Goal: Task Accomplishment & Management: Use online tool/utility

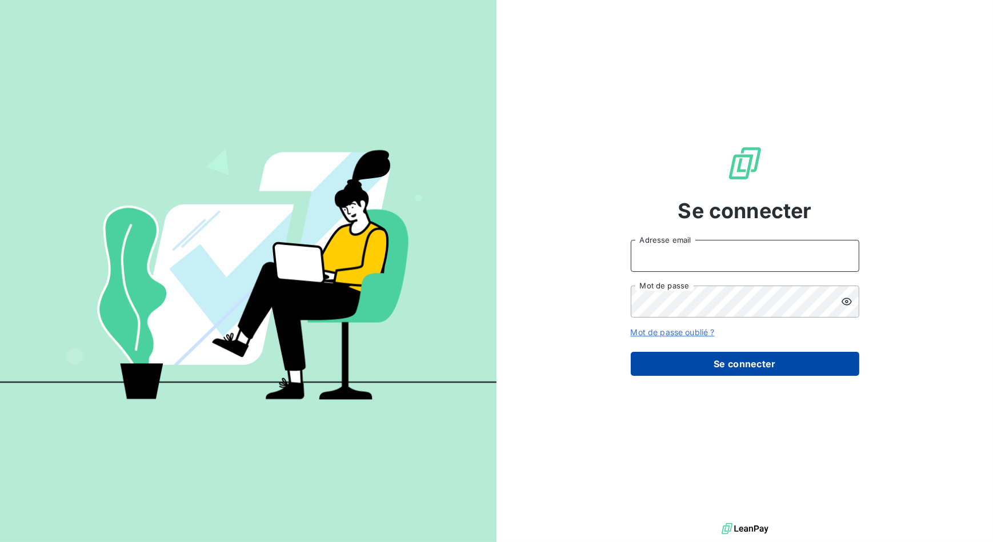
type input "[EMAIL_ADDRESS][DOMAIN_NAME]"
click at [724, 361] on button "Se connecter" at bounding box center [745, 364] width 228 height 24
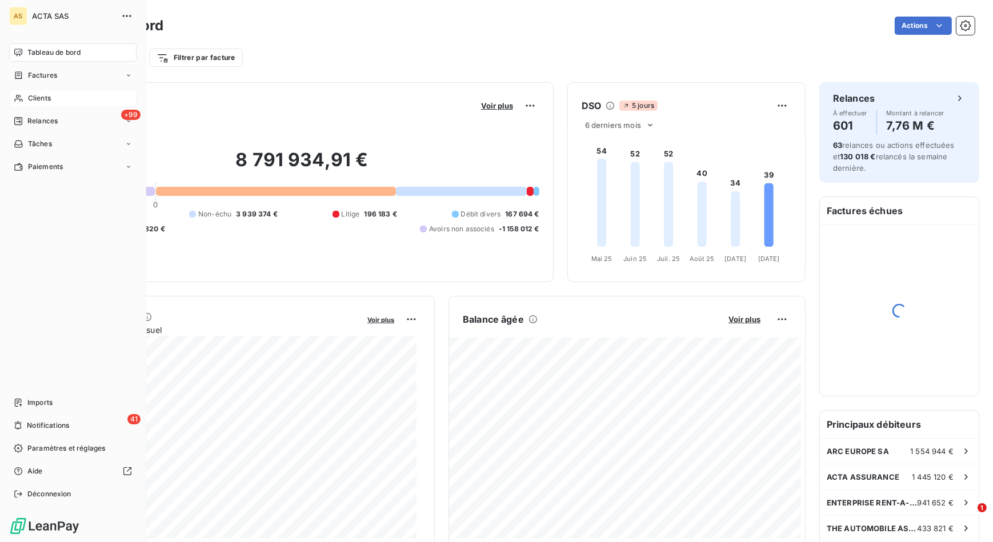
click at [34, 103] on span "Clients" at bounding box center [39, 98] width 23 height 10
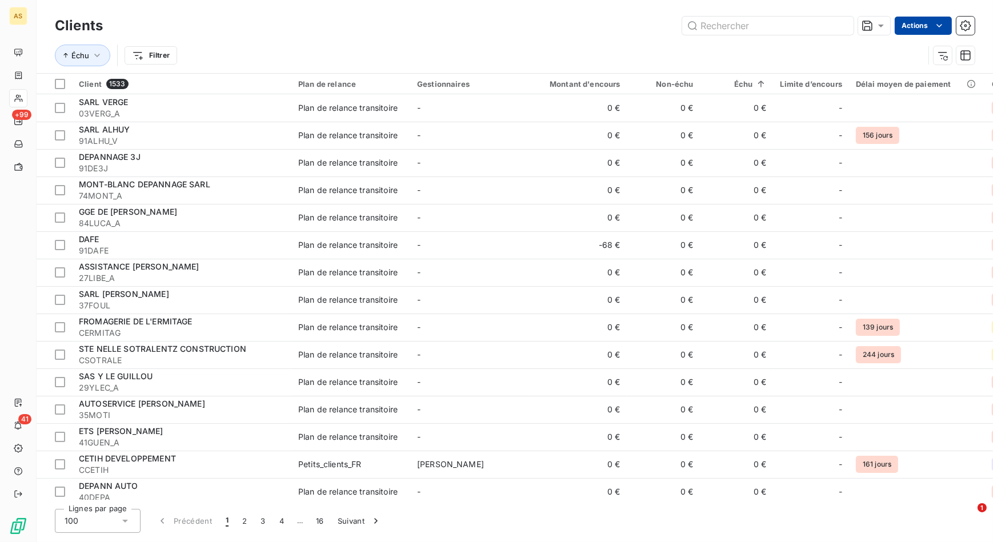
click at [913, 23] on html "AS +99 41 Clients Actions Échu Filtrer Client 1533 Plan de relance Gestionnaire…" at bounding box center [496, 271] width 993 height 542
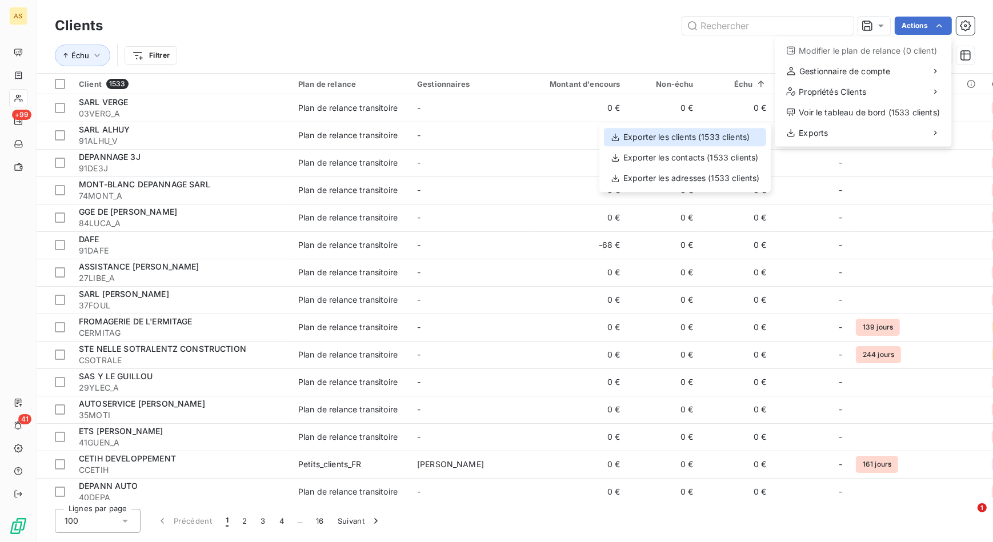
click at [657, 134] on div "Exporter les clients (1533 clients)" at bounding box center [685, 137] width 162 height 18
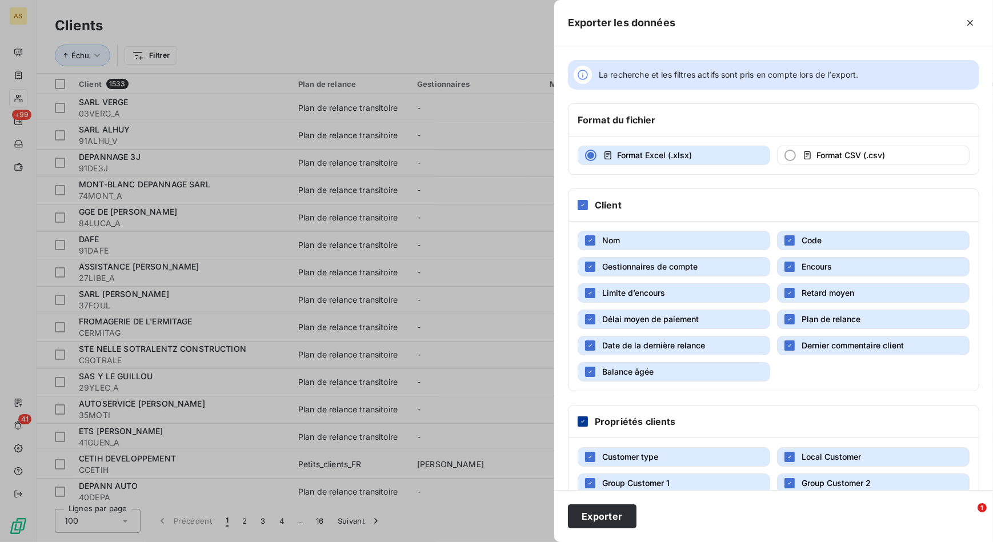
click at [586, 420] on div at bounding box center [582, 421] width 10 height 10
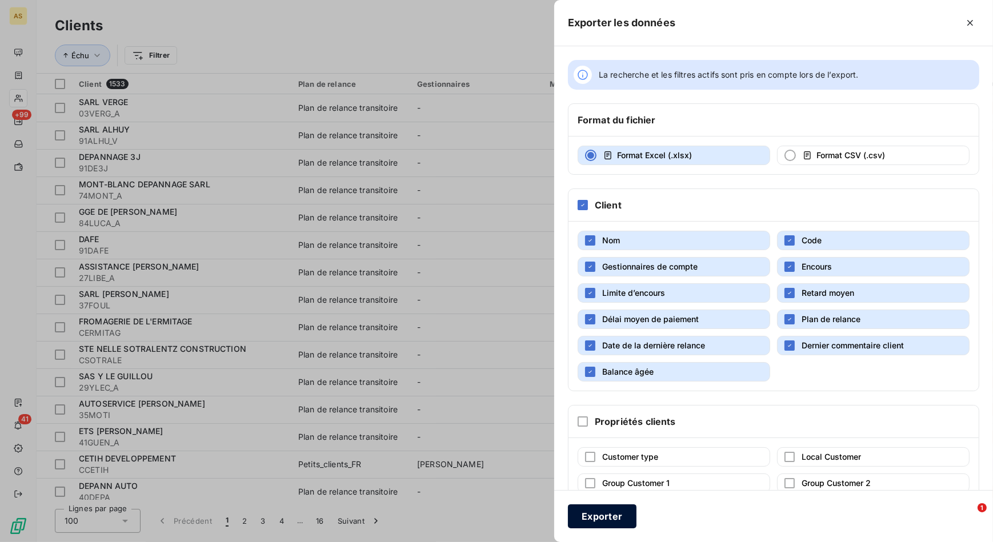
click at [613, 517] on button "Exporter" at bounding box center [602, 516] width 69 height 24
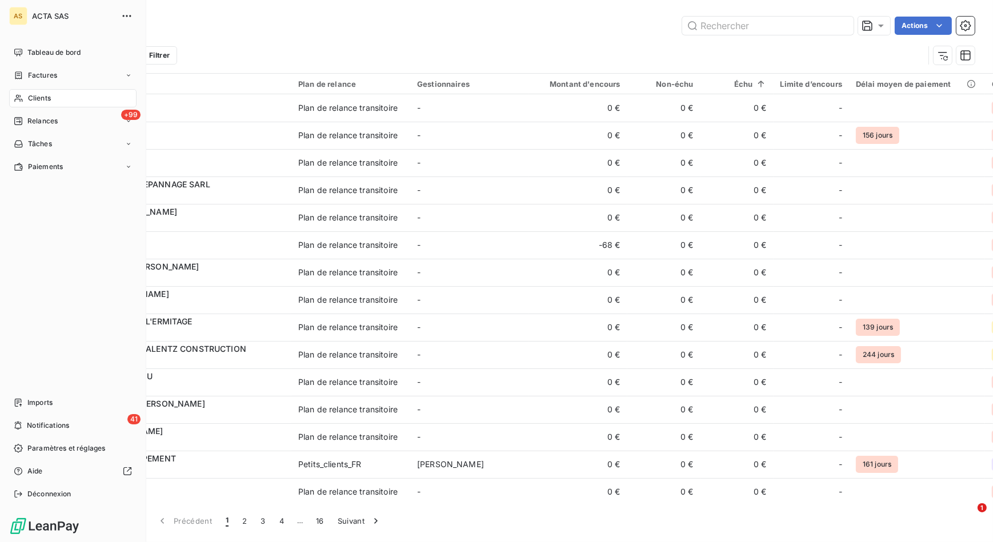
click at [48, 97] on span "Clients" at bounding box center [39, 98] width 23 height 10
click at [71, 50] on span "Tableau de bord" at bounding box center [53, 52] width 53 height 10
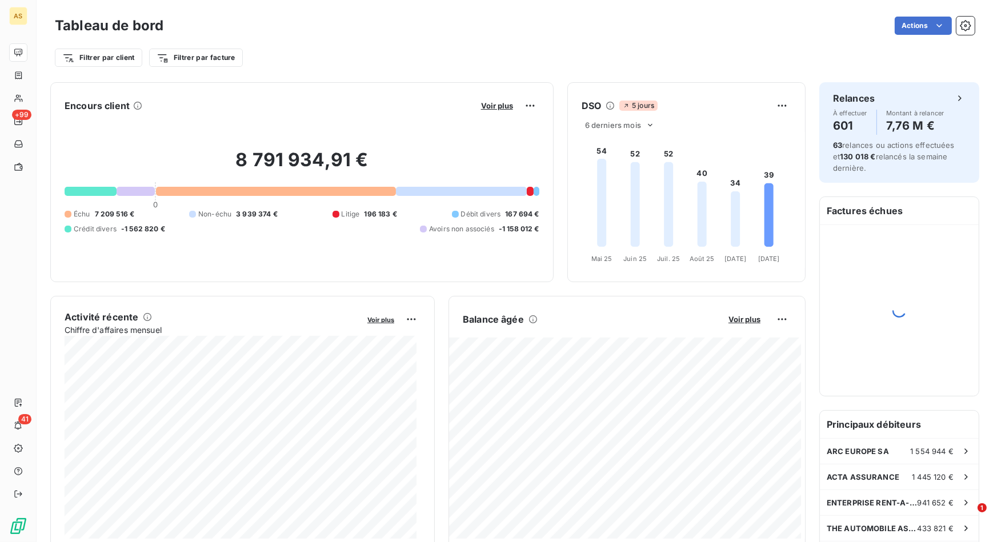
click at [460, 43] on div "Filtrer par client Filtrer par facture" at bounding box center [515, 53] width 920 height 31
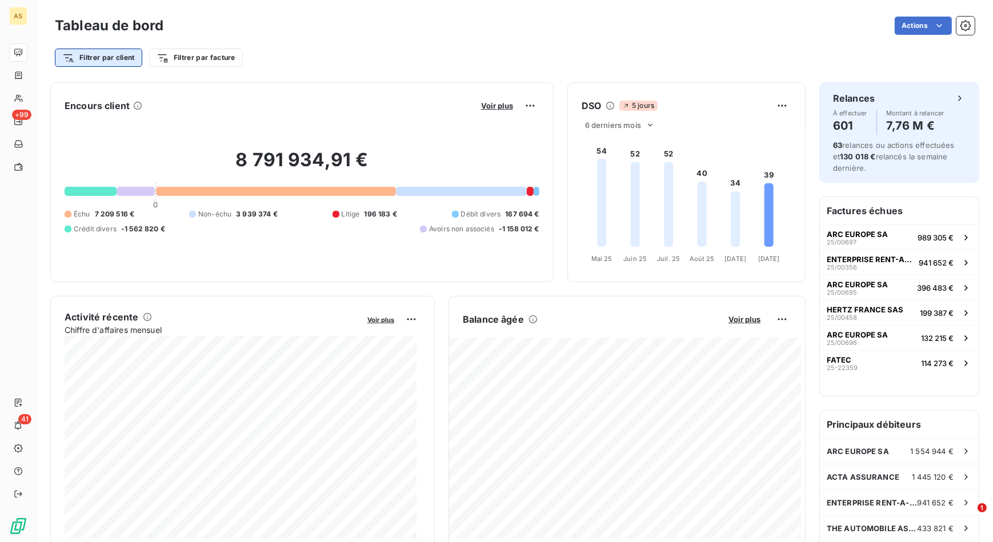
click at [91, 57] on html "AS +99 41 Tableau de bord Actions Filtrer par client Filtrer par facture Encour…" at bounding box center [496, 271] width 993 height 542
type input "AON"
click at [362, 51] on html "AS +99 41 Tableau de bord Actions Filtrer par client AON Rechercher et sélectio…" at bounding box center [496, 271] width 993 height 542
click at [364, 71] on div "Tableau de bord Actions Filtrer par client Filtrer par facture" at bounding box center [515, 37] width 956 height 75
click at [116, 59] on html "AS +99 41 Tableau de bord Actions Filtrer par client Filtrer par facture Encour…" at bounding box center [496, 271] width 993 height 542
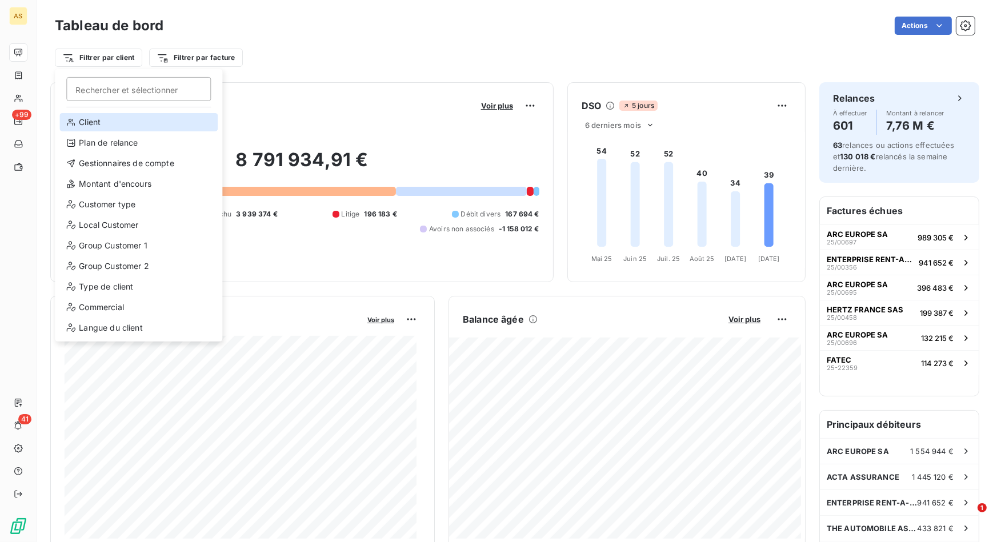
click at [138, 120] on div "Client" at bounding box center [138, 122] width 158 height 18
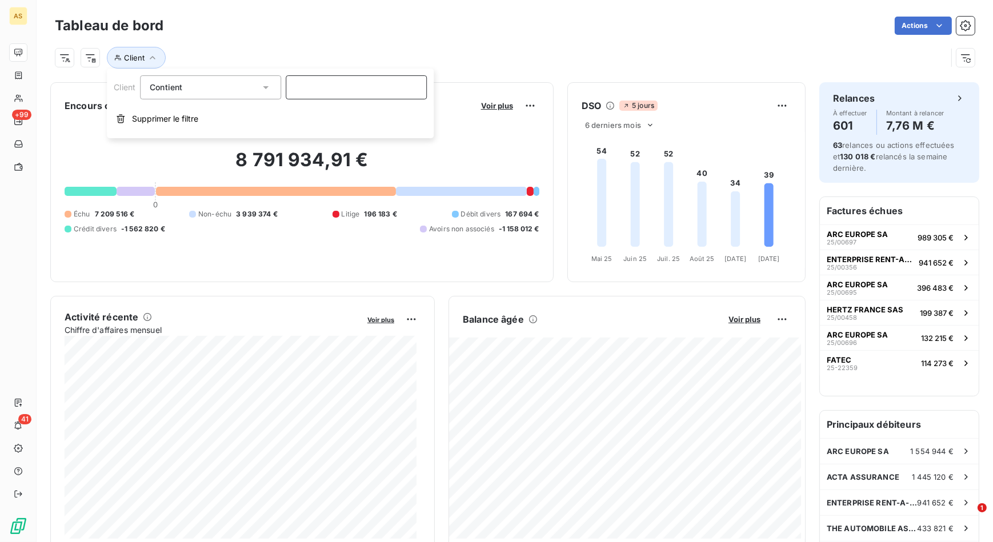
click at [336, 82] on input at bounding box center [356, 87] width 141 height 24
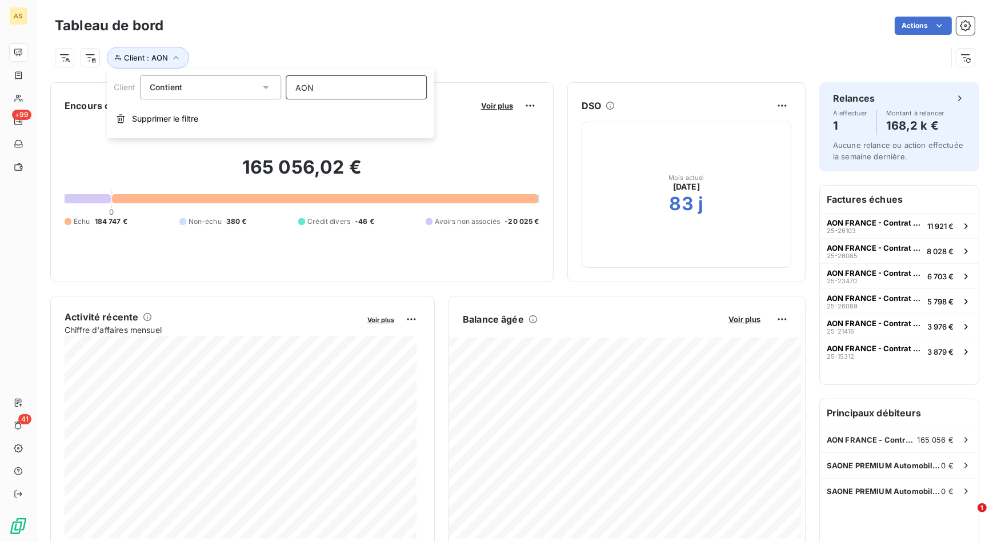
type input "AON"
click at [488, 50] on div "Client : AON" at bounding box center [501, 58] width 892 height 22
click at [166, 57] on span "Client : AON" at bounding box center [146, 57] width 44 height 9
drag, startPoint x: 347, startPoint y: 91, endPoint x: 250, endPoint y: 78, distance: 97.9
click at [250, 78] on div "Client Contient like AON" at bounding box center [270, 87] width 313 height 24
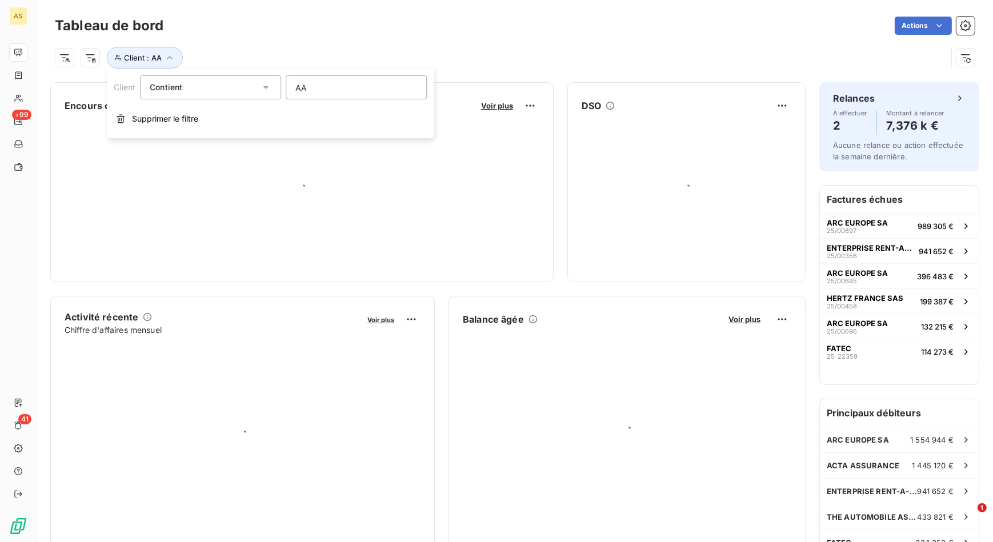
type input "AA"
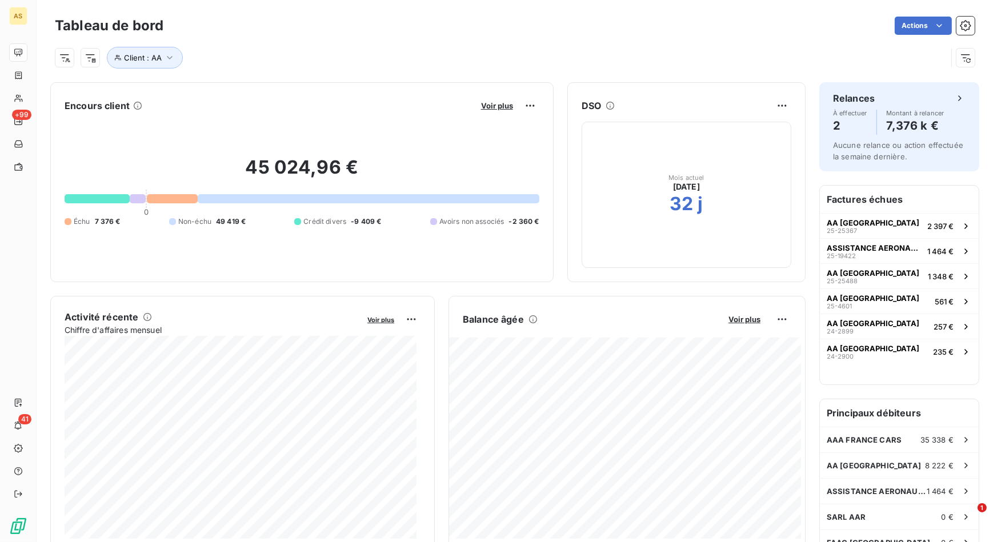
click at [366, 43] on div "Client : AA" at bounding box center [515, 53] width 920 height 31
click at [159, 57] on span "Client : AA" at bounding box center [143, 57] width 38 height 9
click at [429, 47] on div "Client : AA" at bounding box center [501, 58] width 892 height 22
click at [138, 57] on span "Client : AA" at bounding box center [143, 57] width 38 height 9
drag, startPoint x: 318, startPoint y: 86, endPoint x: 266, endPoint y: 81, distance: 52.7
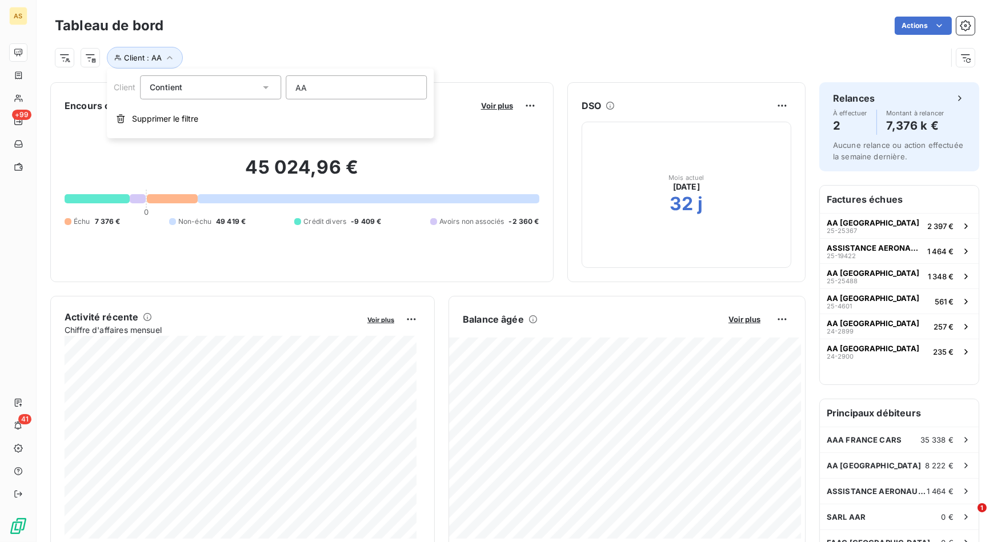
click at [266, 81] on div "Client Contient like AA" at bounding box center [270, 87] width 313 height 24
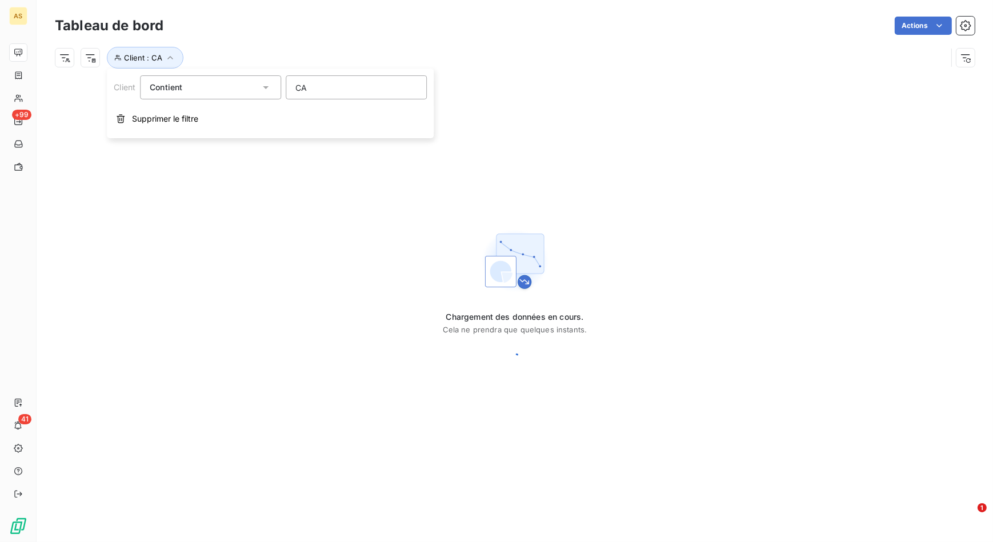
type input "C"
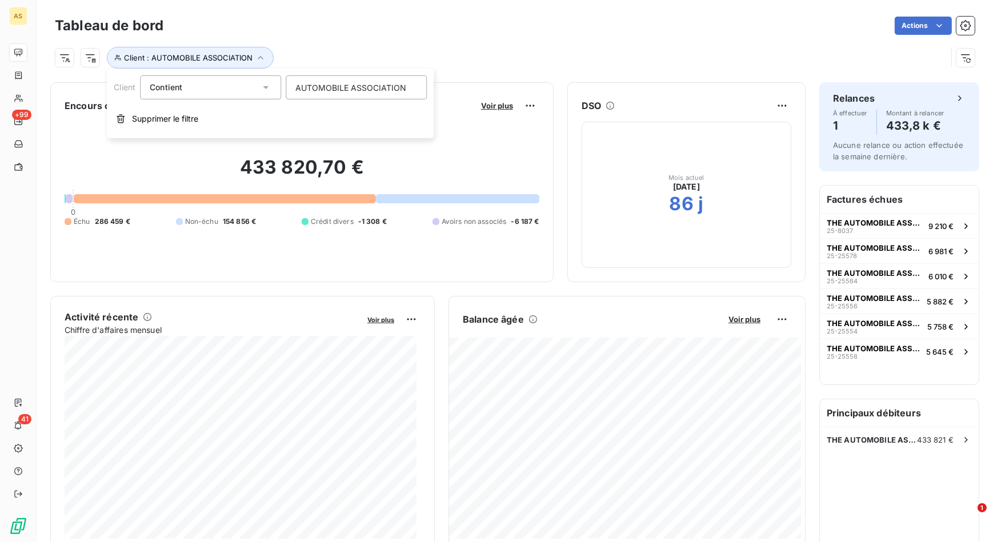
type input "AUTOMOBILE ASSOCIATION"
click at [543, 47] on div "Client : AUTOMOBILE ASSOCIATION" at bounding box center [501, 58] width 892 height 22
click at [498, 107] on span "Voir plus" at bounding box center [497, 105] width 32 height 9
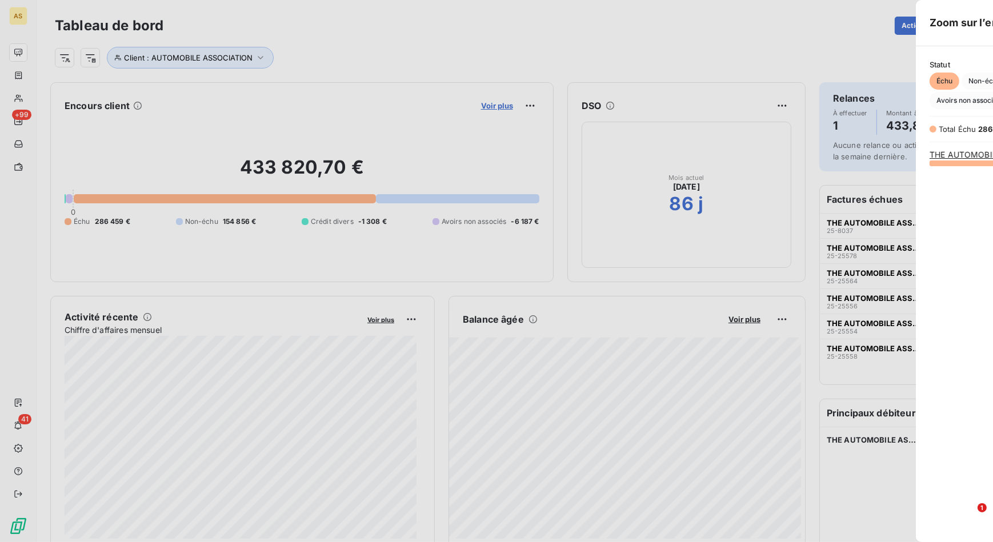
scroll to position [371, 431]
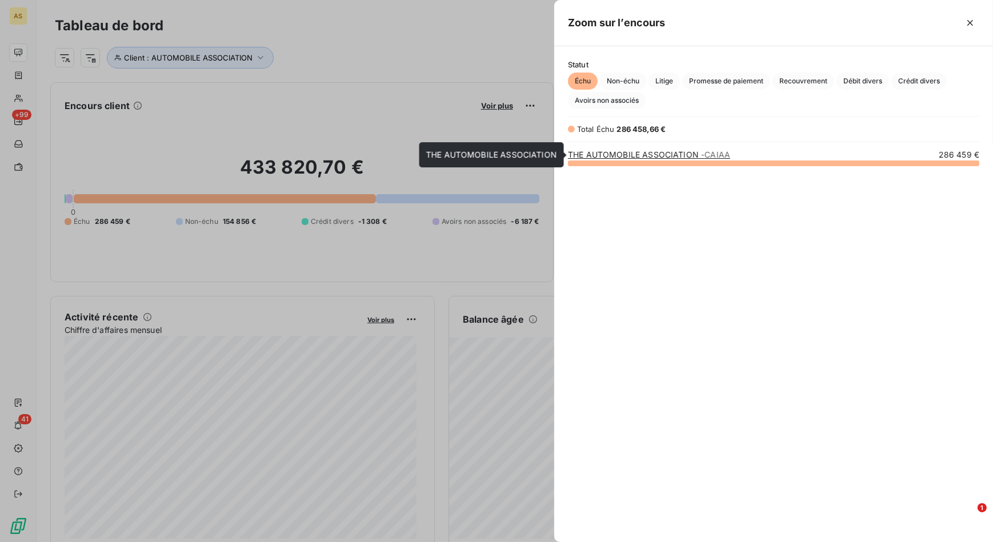
click at [607, 152] on link "THE AUTOMOBILE ASSOCIATION - CAIAA" at bounding box center [649, 155] width 162 height 10
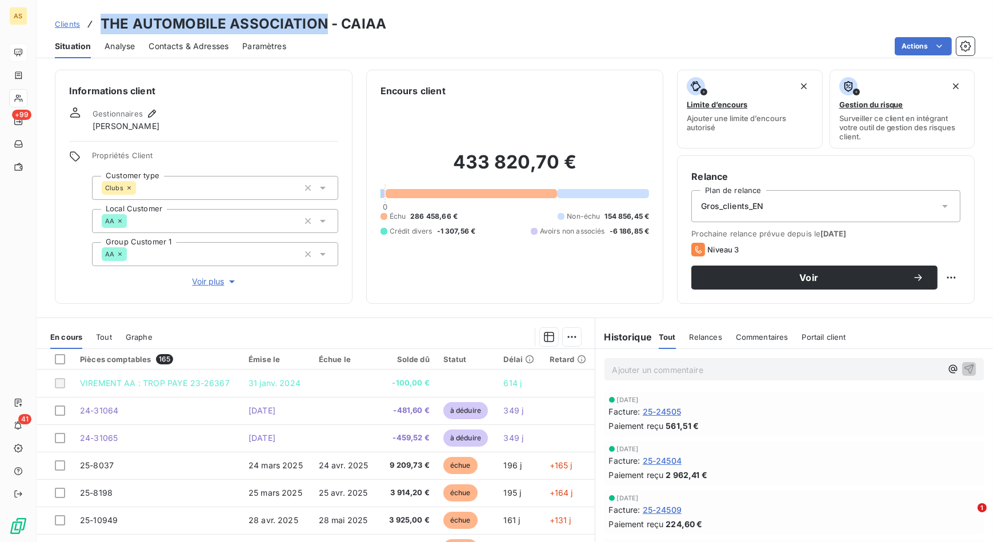
drag, startPoint x: 102, startPoint y: 22, endPoint x: 323, endPoint y: 22, distance: 221.0
click at [323, 22] on h3 "THE AUTOMOBILE ASSOCIATION - CAIAA" at bounding box center [244, 24] width 286 height 21
copy h3 "THE AUTOMOBILE ASSOCIATION"
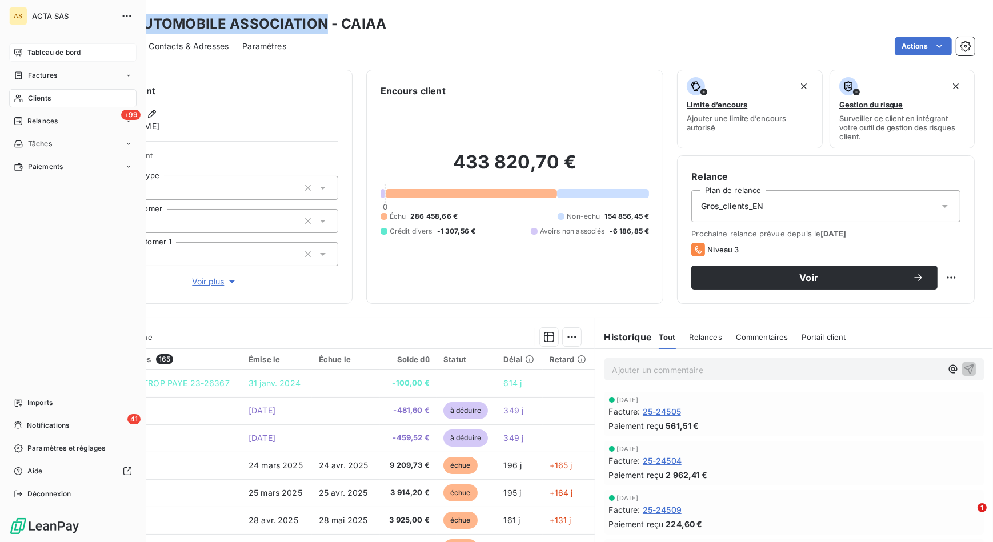
click at [27, 47] on span "Tableau de bord" at bounding box center [53, 52] width 53 height 10
